Goal: Task Accomplishment & Management: Manage account settings

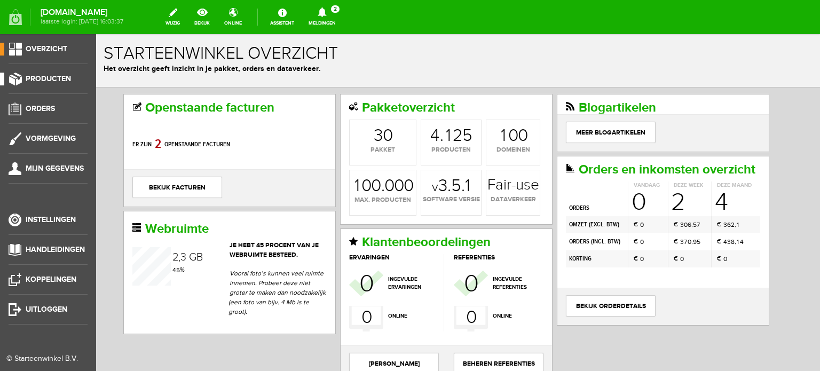
click at [51, 75] on span "Producten" at bounding box center [48, 78] width 45 height 9
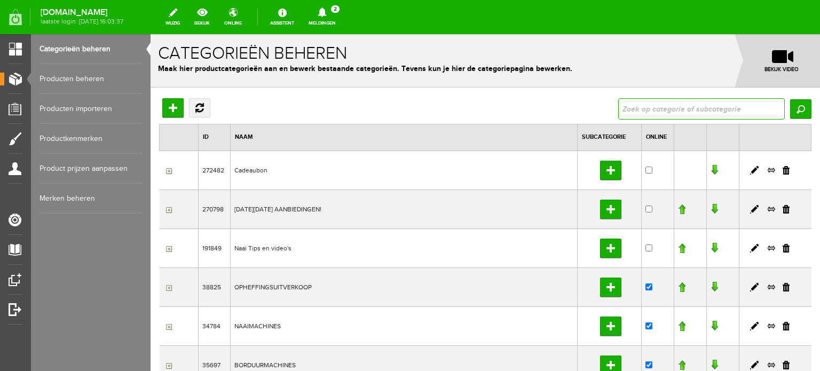
drag, startPoint x: 712, startPoint y: 111, endPoint x: 819, endPoint y: 106, distance: 107.4
click at [712, 111] on input "text" at bounding box center [701, 108] width 167 height 21
type input "luminaire"
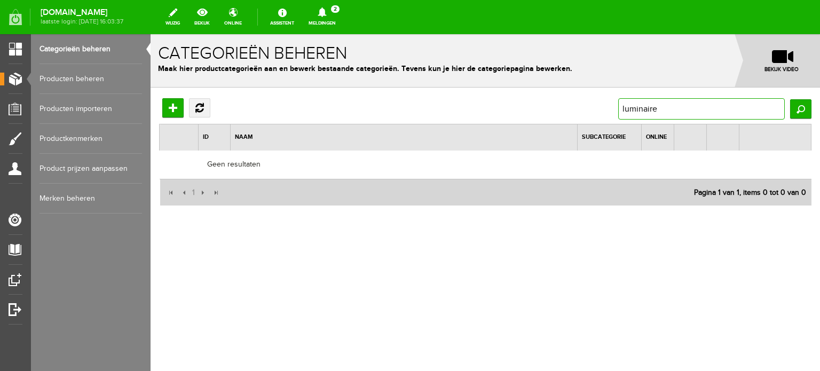
drag, startPoint x: 663, startPoint y: 107, endPoint x: 618, endPoint y: 107, distance: 44.3
click at [618, 107] on input "luminaire" at bounding box center [701, 108] width 167 height 21
type input "innov-is"
drag, startPoint x: 664, startPoint y: 109, endPoint x: 592, endPoint y: 98, distance: 72.9
click at [592, 98] on div "Hoofdcategorie toevoegen Vernieuwen innov-is [GEOGRAPHIC_DATA]" at bounding box center [485, 108] width 652 height 21
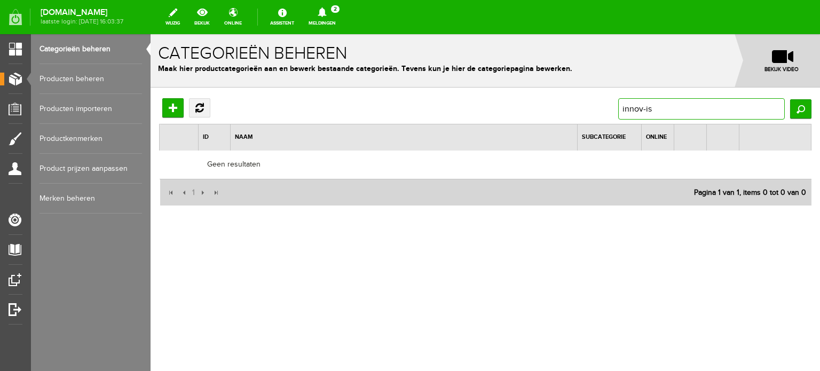
paste input "Brother [PERSON_NAME]-is Luminaire XP3"
type input "Brother [PERSON_NAME]-is Luminaire XP3"
click at [800, 112] on input "Zoeken" at bounding box center [800, 108] width 21 height 19
drag, startPoint x: 652, startPoint y: 108, endPoint x: 521, endPoint y: 97, distance: 131.8
click at [522, 97] on div "Hoofdcategorie toevoegen Vernieuwen Brother Innov-is Luminaire XP3 Zoeken ID Na…" at bounding box center [485, 187] width 669 height 199
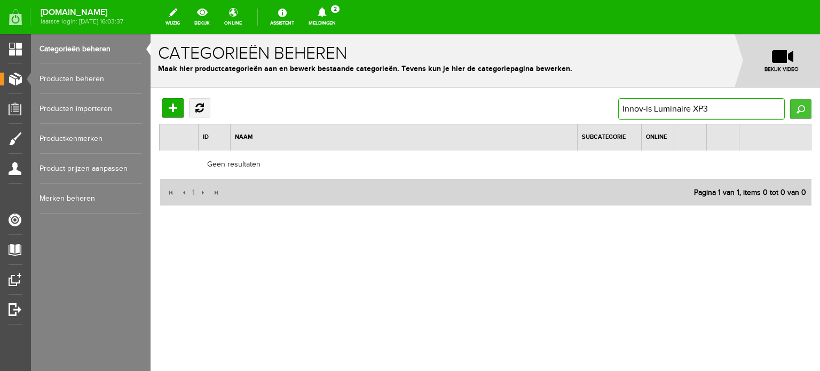
type input "Innov-is Luminaire XP3"
click at [797, 109] on input "Zoeken" at bounding box center [800, 108] width 21 height 19
click at [803, 108] on input "Zoeken" at bounding box center [800, 108] width 21 height 19
click at [77, 75] on link "Producten beheren" at bounding box center [91, 79] width 103 height 30
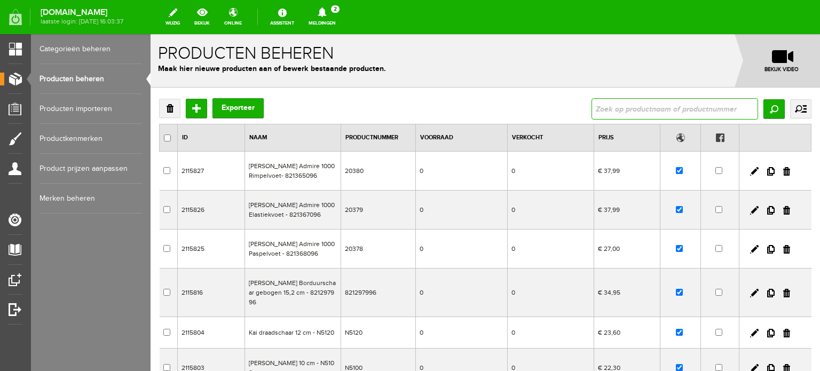
click at [667, 115] on input "text" at bounding box center [675, 108] width 167 height 21
paste input "Brother [PERSON_NAME]-is Luminaire XP3"
type input "Brother [PERSON_NAME]-is Luminaire XP3"
click at [765, 113] on input "Zoeken" at bounding box center [773, 108] width 21 height 19
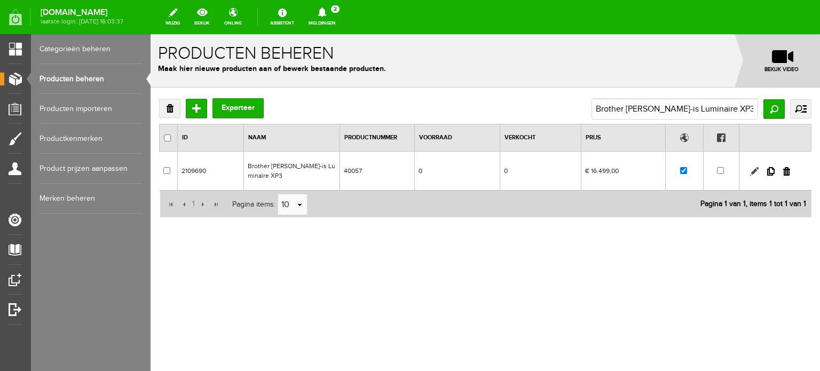
click at [753, 167] on link at bounding box center [754, 171] width 9 height 9
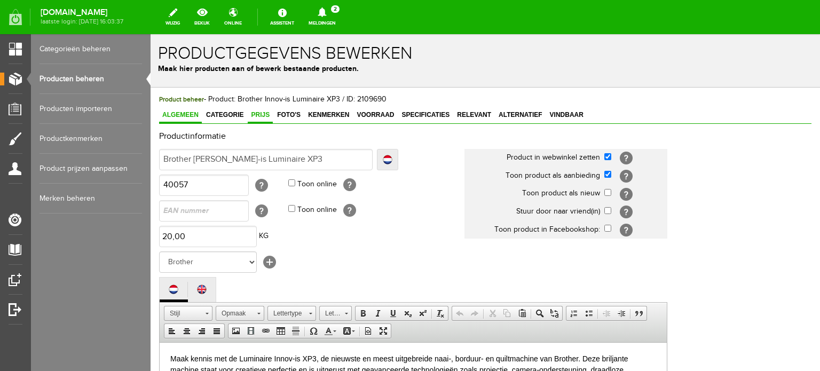
click at [258, 112] on span "Prijs" at bounding box center [260, 114] width 25 height 7
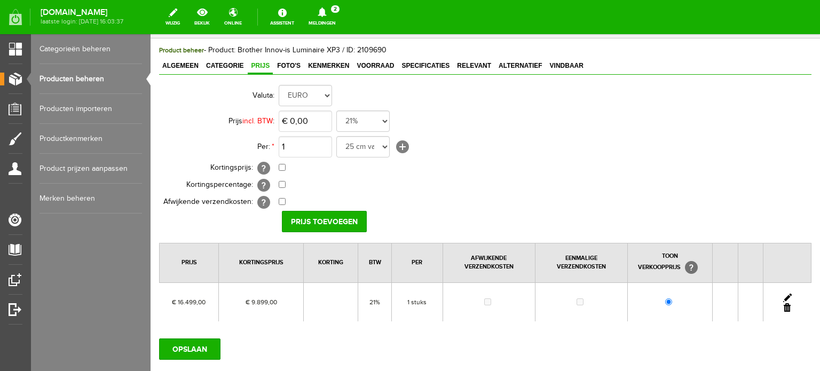
scroll to position [107, 0]
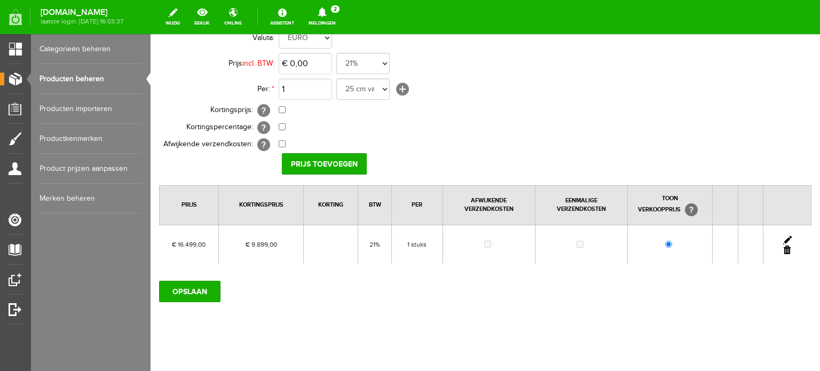
click at [783, 236] on link at bounding box center [787, 240] width 9 height 9
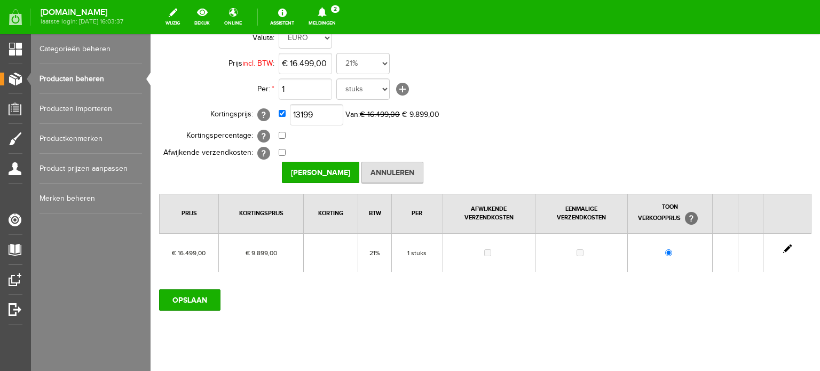
type input "€ 13.199,00"
click at [521, 126] on td "€ 13.199,00 Van: € 16.499,00 € 9.899,00" at bounding box center [475, 115] width 393 height 26
click at [327, 170] on input "[PERSON_NAME]" at bounding box center [320, 172] width 77 height 21
click at [189, 302] on input "OPSLAAN" at bounding box center [189, 299] width 61 height 21
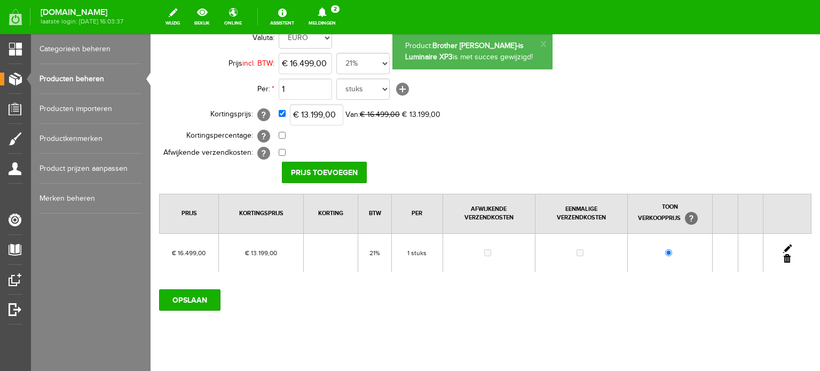
scroll to position [0, 0]
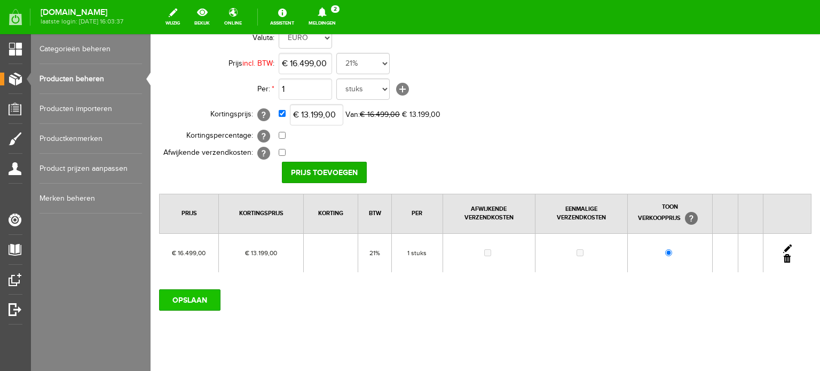
click at [186, 303] on input "OPSLAAN" at bounding box center [189, 299] width 61 height 21
click at [186, 298] on input "OPSLAAN" at bounding box center [189, 299] width 61 height 21
click at [77, 77] on link "Producten beheren" at bounding box center [91, 79] width 103 height 30
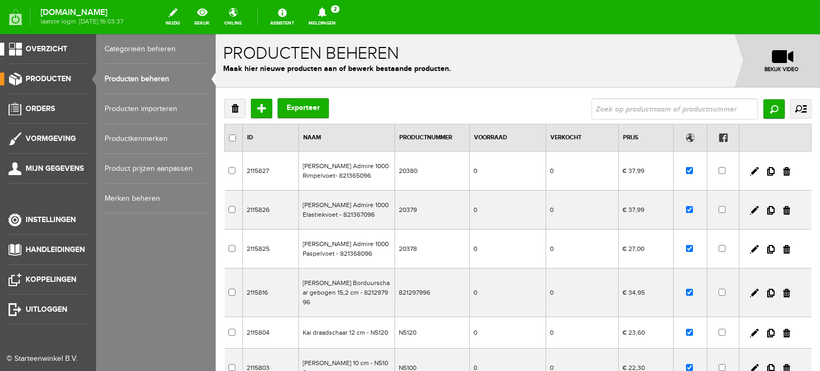
click at [51, 45] on span "Overzicht" at bounding box center [47, 48] width 42 height 9
